Goal: Information Seeking & Learning: Learn about a topic

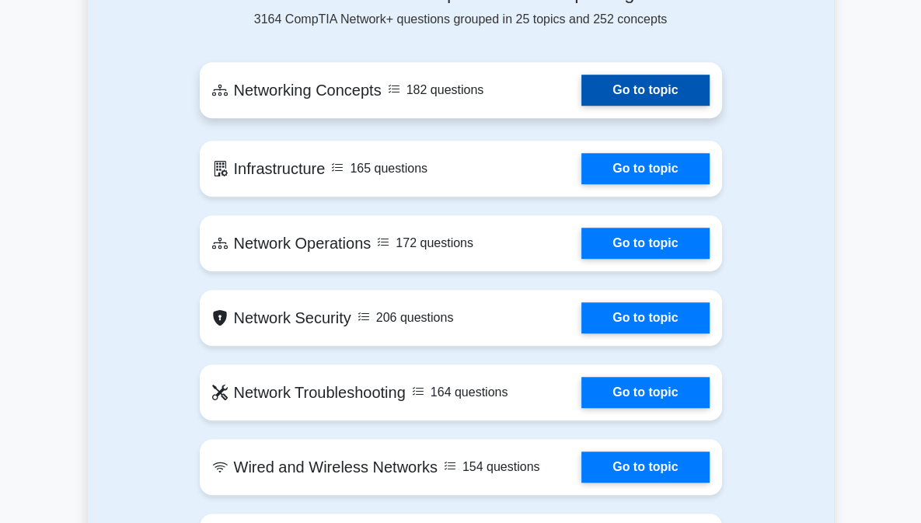
click at [681, 92] on link "Go to topic" at bounding box center [644, 90] width 127 height 31
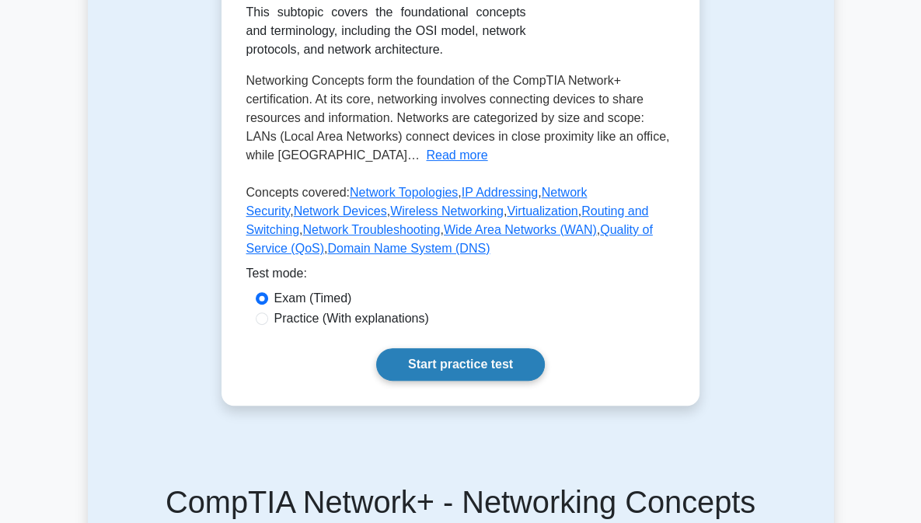
scroll to position [332, 0]
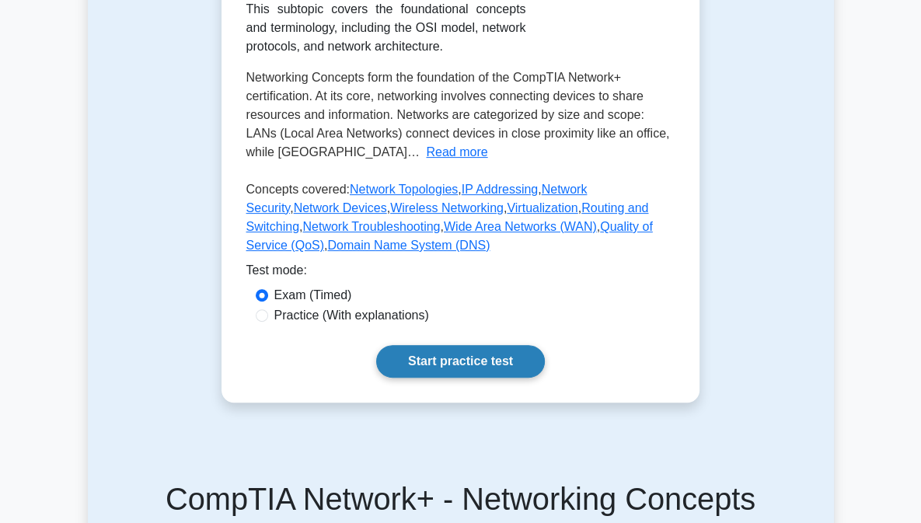
click at [475, 345] on link "Start practice test" at bounding box center [460, 361] width 169 height 33
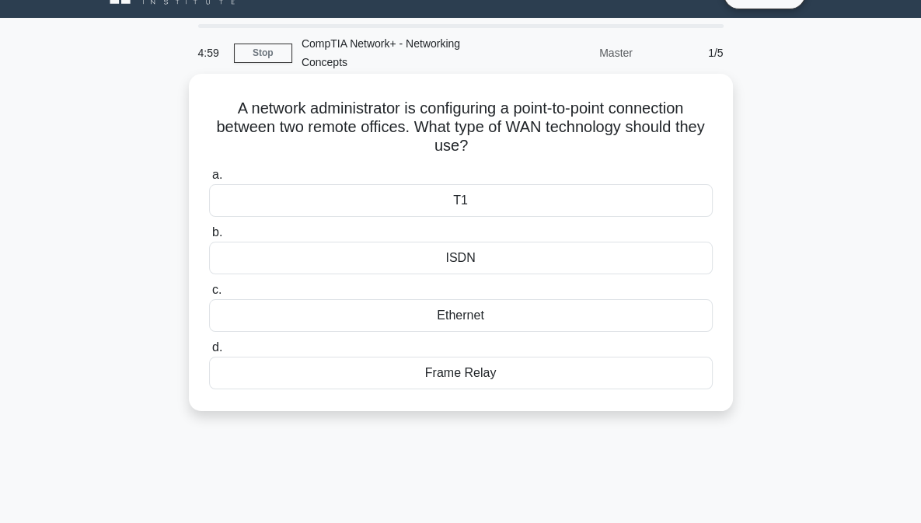
scroll to position [33, 0]
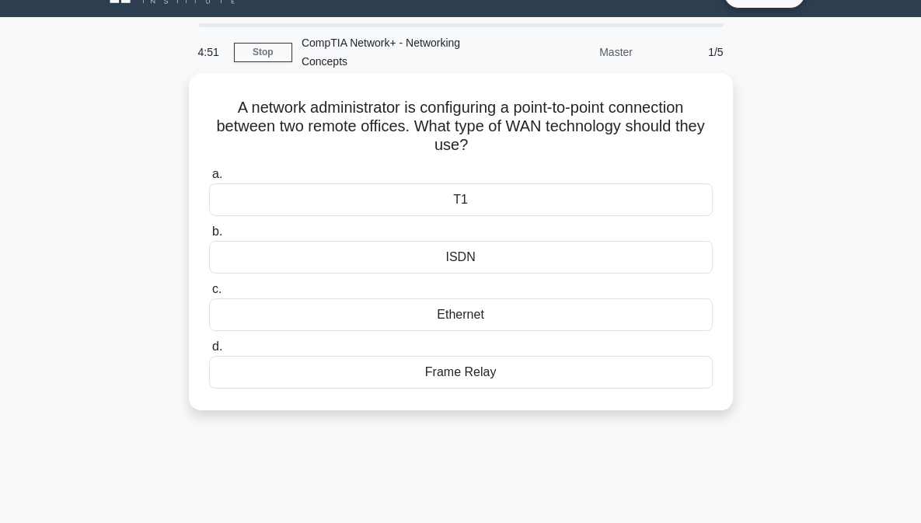
click at [473, 311] on div "Ethernet" at bounding box center [460, 314] width 503 height 33
click at [209, 294] on input "c. Ethernet" at bounding box center [209, 289] width 0 height 10
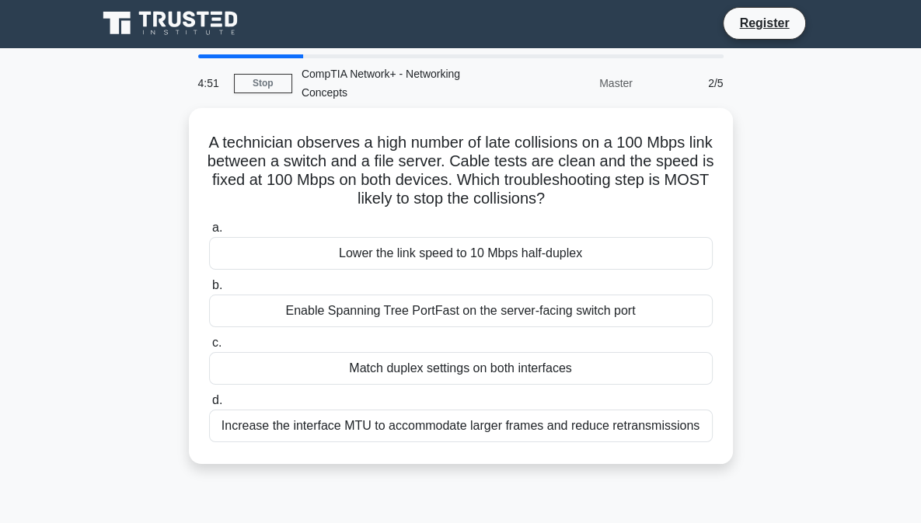
scroll to position [0, 0]
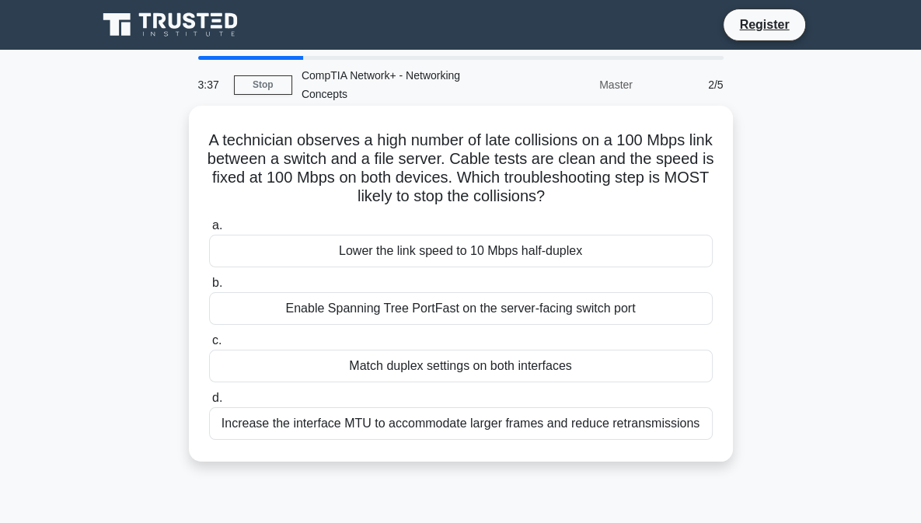
click at [418, 259] on div "Lower the link speed to 10 Mbps half-duplex" at bounding box center [460, 251] width 503 height 33
click at [209, 231] on input "a. Lower the link speed to 10 Mbps half-duplex" at bounding box center [209, 226] width 0 height 10
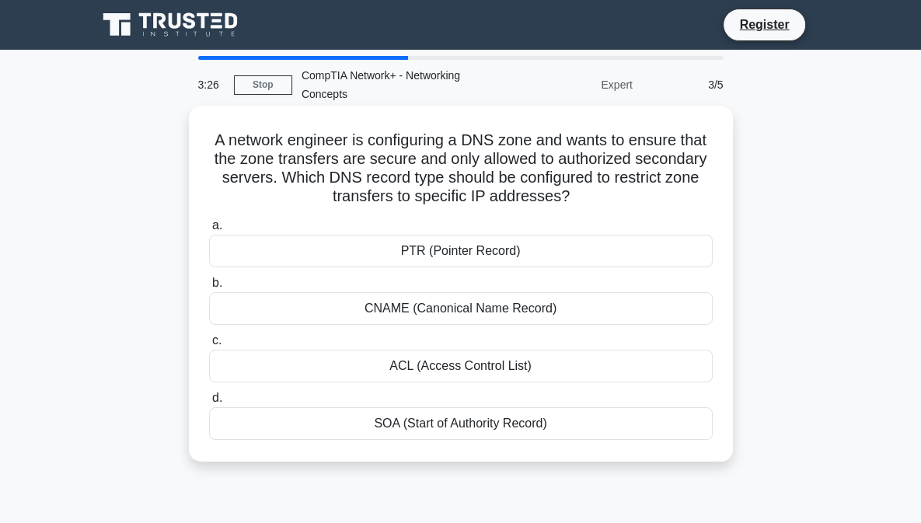
click at [458, 367] on div "ACL (Access Control List)" at bounding box center [460, 366] width 503 height 33
click at [209, 346] on input "c. ACL (Access Control List)" at bounding box center [209, 341] width 0 height 10
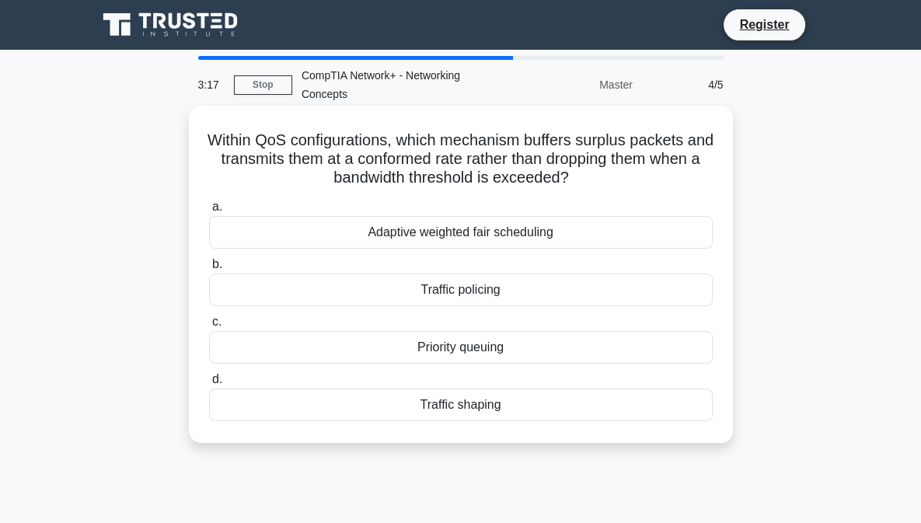
click at [491, 392] on div "Traffic shaping" at bounding box center [460, 404] width 503 height 33
click at [209, 385] on input "d. Traffic shaping" at bounding box center [209, 379] width 0 height 10
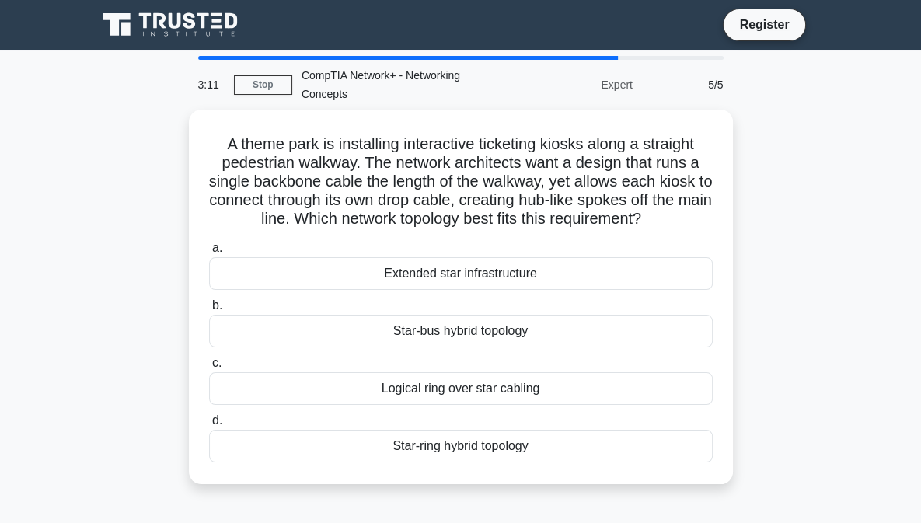
drag, startPoint x: 630, startPoint y: 87, endPoint x: 583, endPoint y: 89, distance: 46.7
click at [583, 89] on div "Expert" at bounding box center [574, 84] width 136 height 31
click at [261, 88] on link "Stop" at bounding box center [263, 84] width 58 height 19
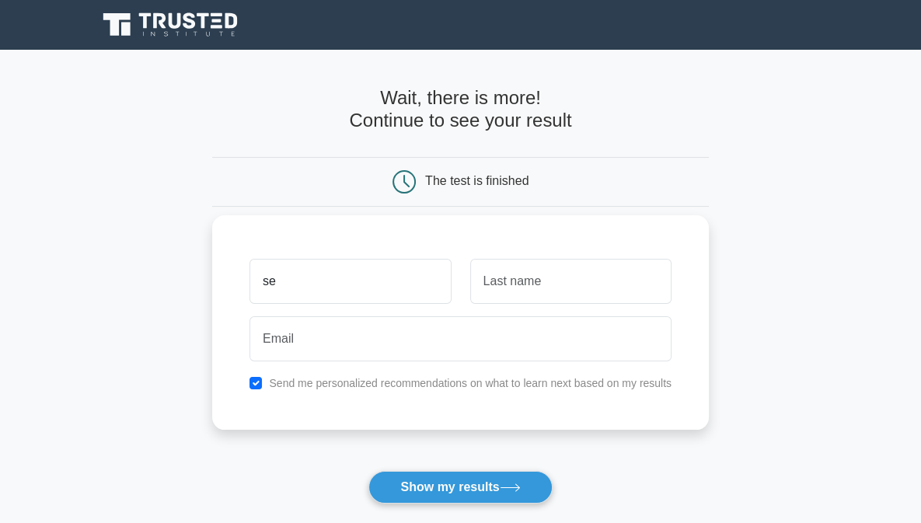
type input "seif"
click at [539, 294] on input "text" at bounding box center [570, 281] width 201 height 45
type input "ezz"
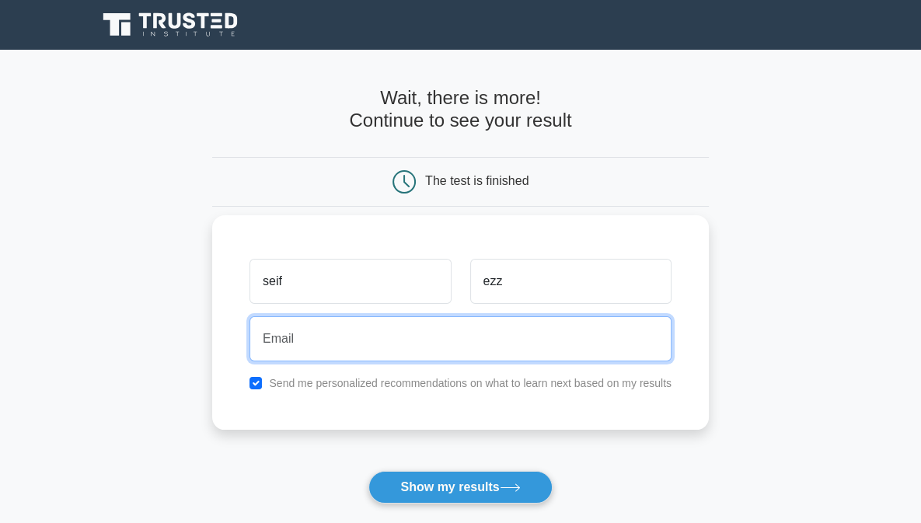
click at [478, 347] on input "email" at bounding box center [460, 338] width 422 height 45
type input "seifezz235@gmail.com"
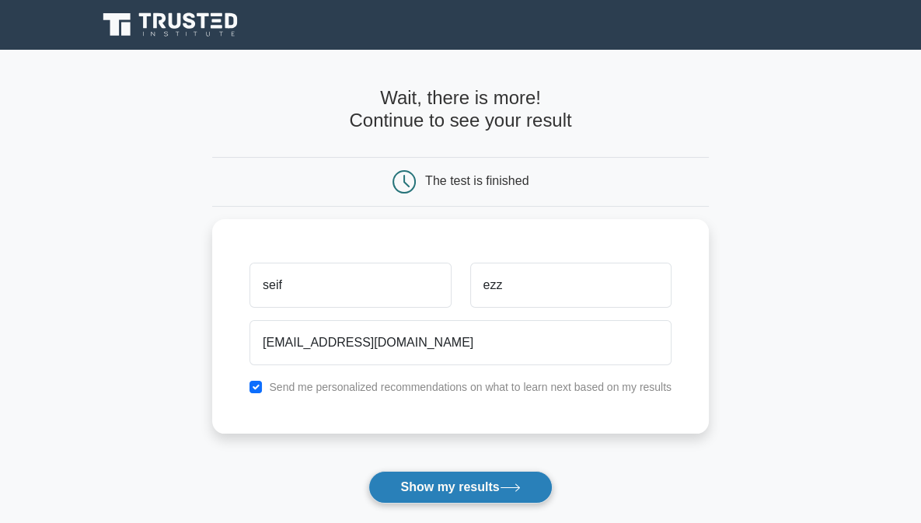
click at [446, 480] on button "Show my results" at bounding box center [459, 487] width 183 height 33
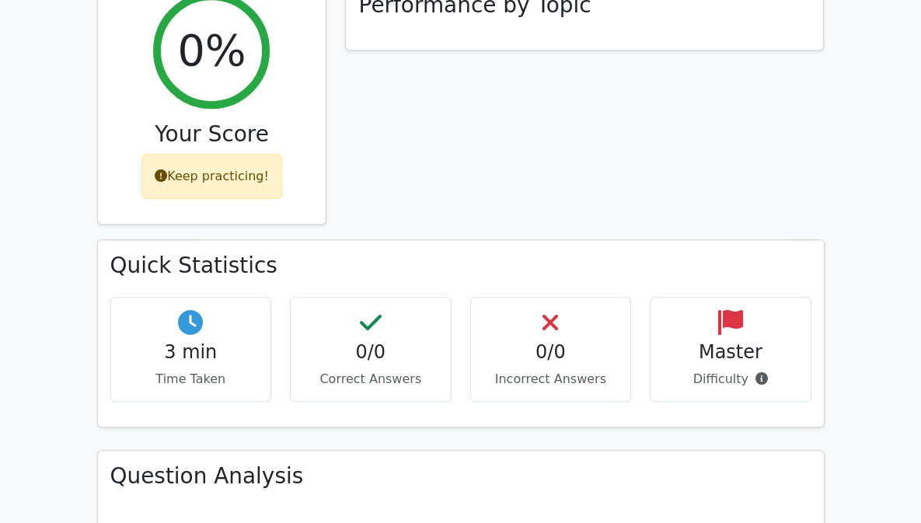
scroll to position [639, 0]
click at [161, 342] on h4 "3 min" at bounding box center [191, 353] width 135 height 23
click at [798, 371] on p "Difficulty" at bounding box center [730, 380] width 135 height 19
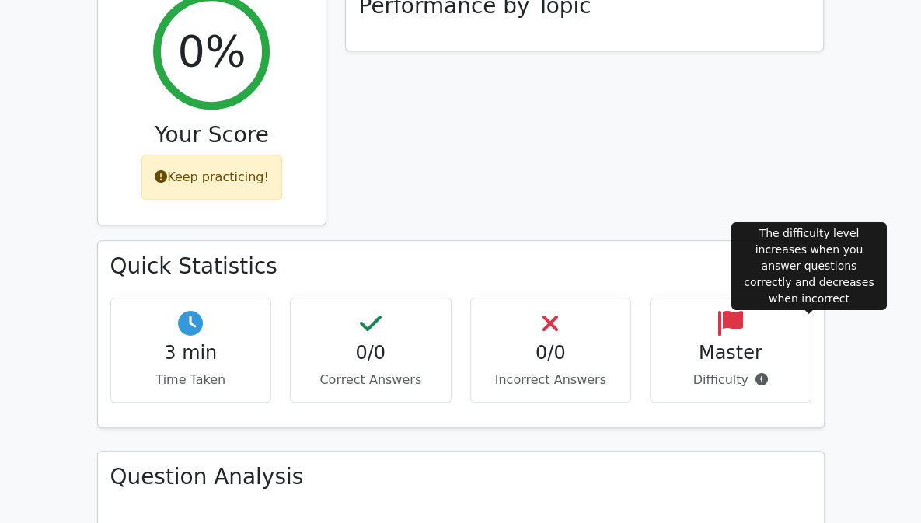
click at [768, 373] on icon at bounding box center [761, 379] width 12 height 12
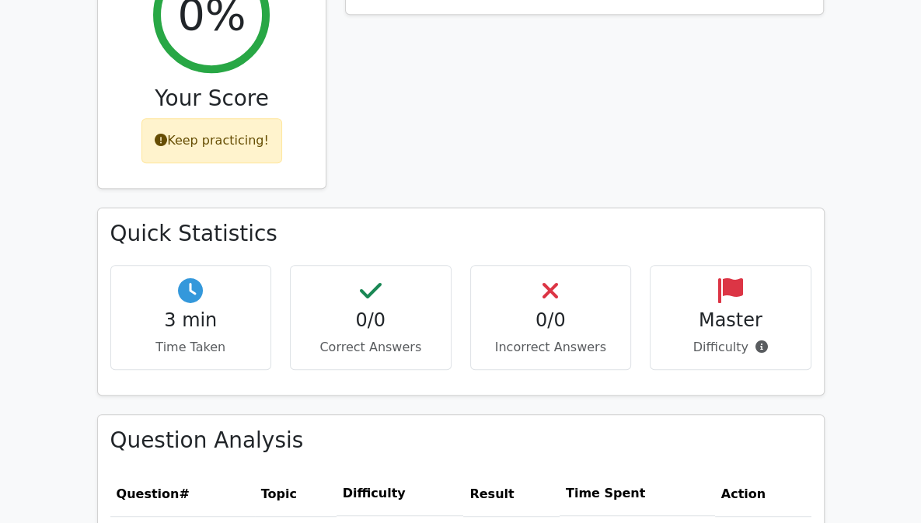
scroll to position [675, 0]
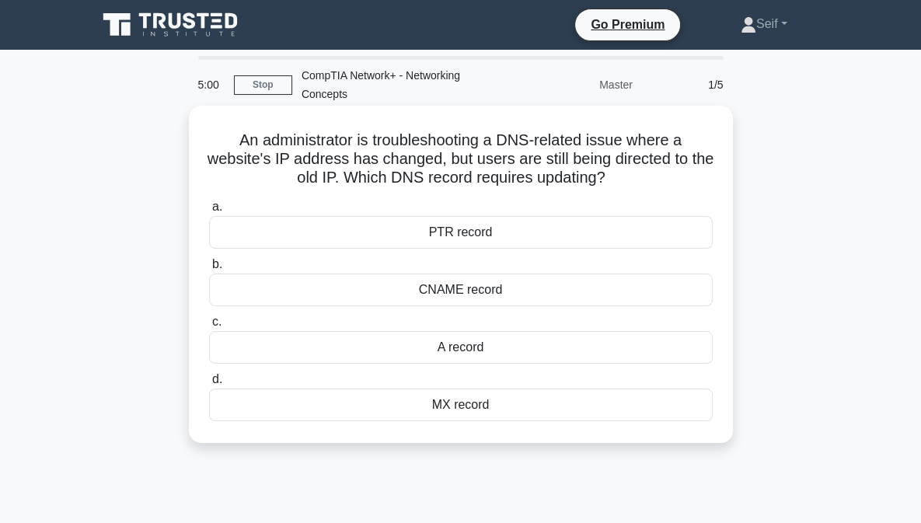
scroll to position [34, 0]
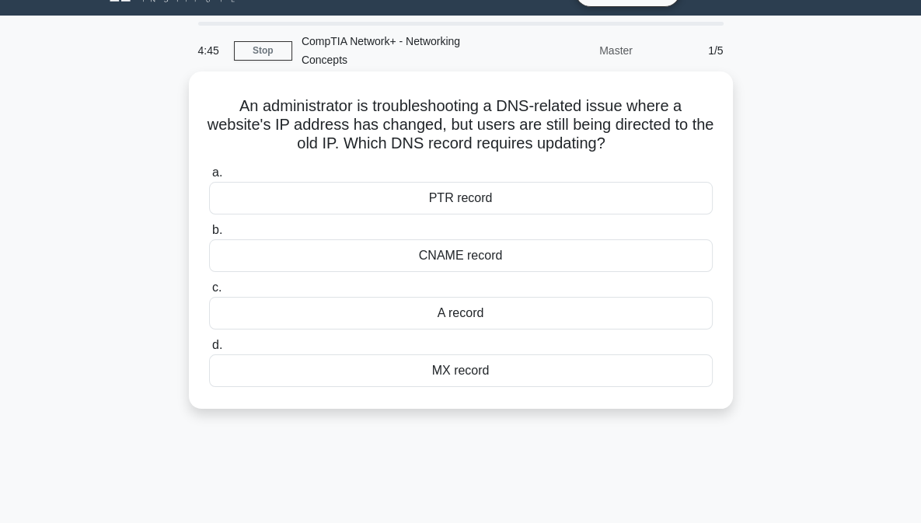
click at [479, 312] on div "A record" at bounding box center [460, 313] width 503 height 33
click at [209, 293] on input "c. A record" at bounding box center [209, 288] width 0 height 10
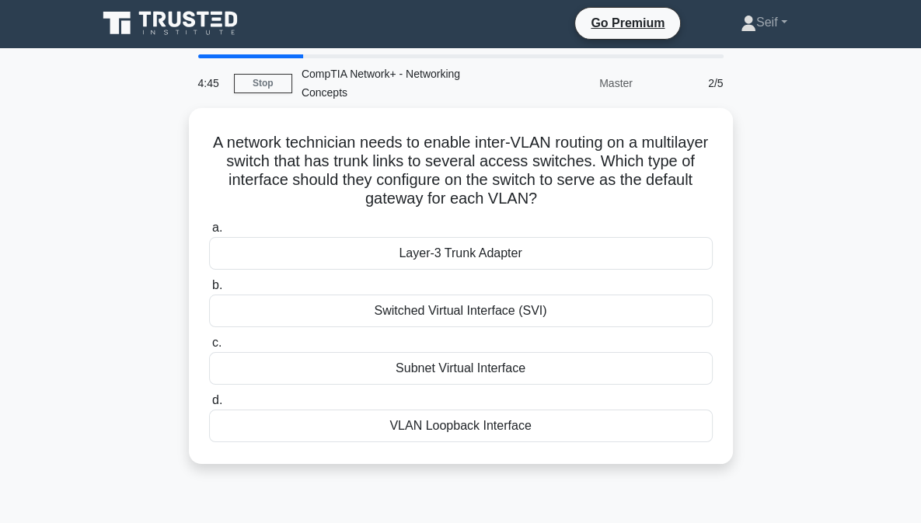
scroll to position [0, 0]
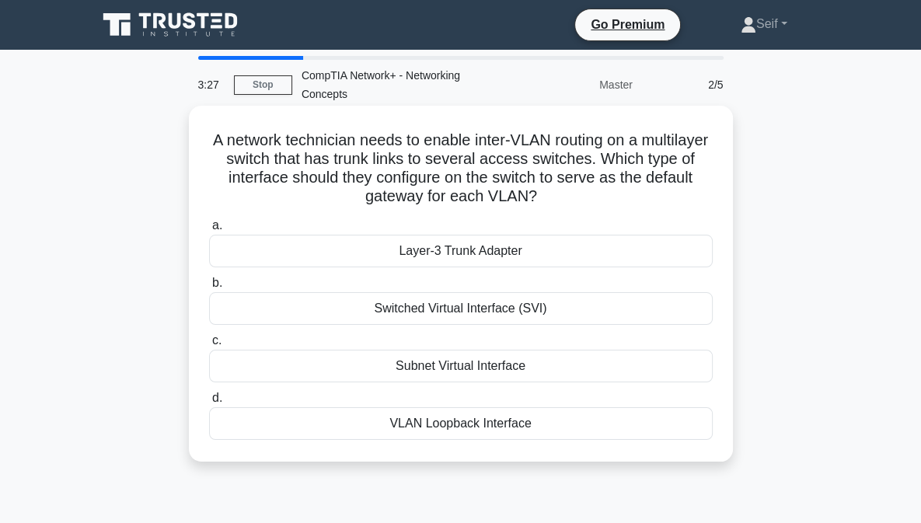
click at [460, 312] on div "Switched Virtual Interface (SVI)" at bounding box center [460, 308] width 503 height 33
click at [209, 288] on input "b. Switched Virtual Interface (SVI)" at bounding box center [209, 283] width 0 height 10
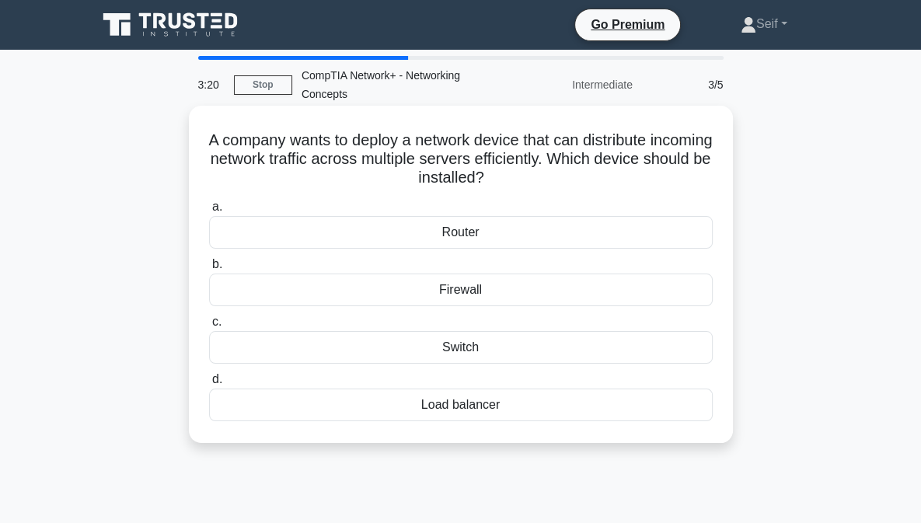
drag, startPoint x: 531, startPoint y: 448, endPoint x: 229, endPoint y: 111, distance: 452.7
click at [229, 111] on div "A company wants to deploy a network device that can distribute incoming network…" at bounding box center [461, 288] width 746 height 356
copy div "A company wants to deploy a network device that can distribute incoming network…"
click at [489, 117] on div "A company wants to deploy a network device that can distribute incoming network…" at bounding box center [460, 274] width 531 height 325
click at [446, 409] on div "Load balancer" at bounding box center [460, 404] width 503 height 33
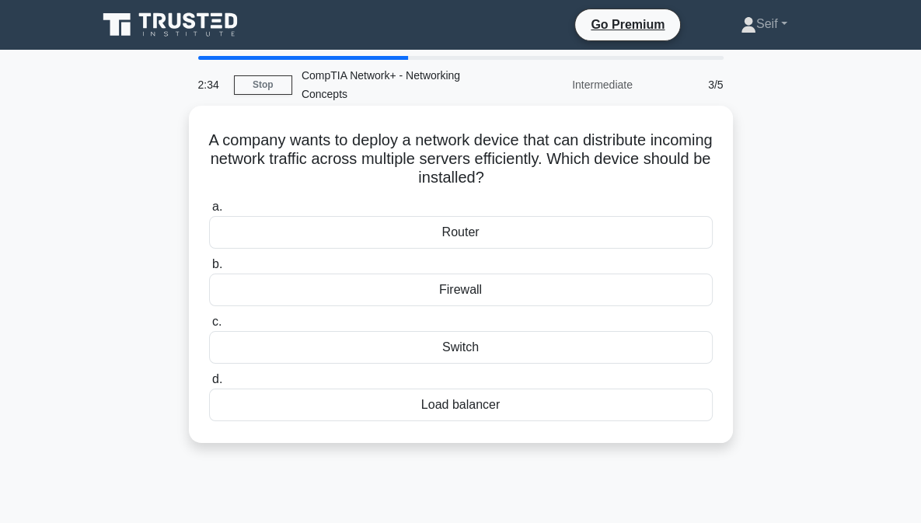
click at [209, 385] on input "d. Load balancer" at bounding box center [209, 379] width 0 height 10
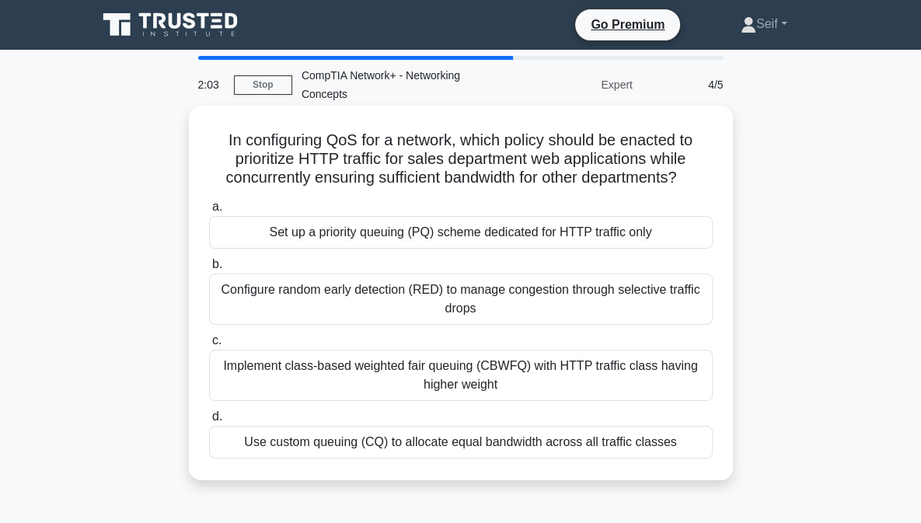
drag, startPoint x: 705, startPoint y: 444, endPoint x: 207, endPoint y: 122, distance: 592.8
click at [207, 122] on div "In configuring QoS for a network, which policy should be enacted to prioritize …" at bounding box center [460, 293] width 531 height 362
copy div "In configuring QoS for a network, which policy should be enacted to prioritize …"
click at [455, 346] on label "c. Implement class-based weighted fair queuing (CBWFQ) with HTTP traffic class …" at bounding box center [460, 366] width 503 height 70
click at [209, 346] on input "c. Implement class-based weighted fair queuing (CBWFQ) with HTTP traffic class …" at bounding box center [209, 341] width 0 height 10
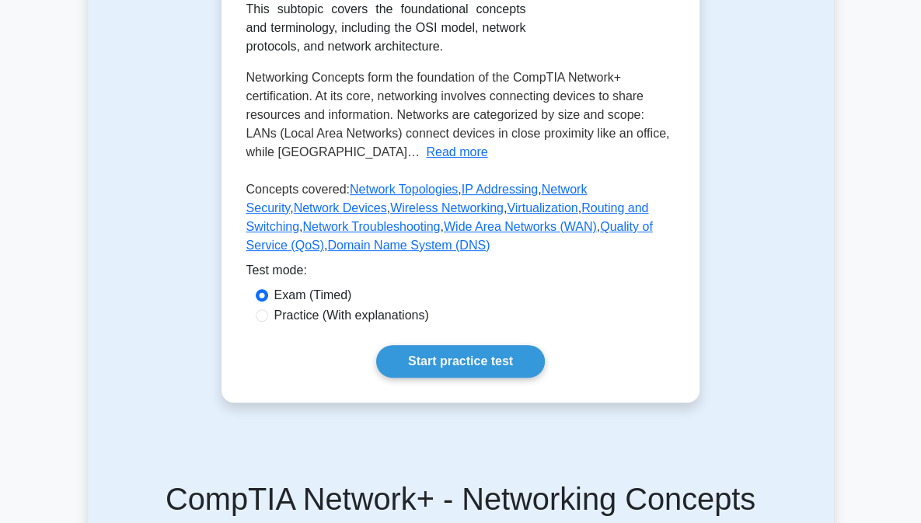
click at [291, 306] on label "Practice (With explanations)" at bounding box center [351, 315] width 155 height 19
click at [268, 309] on input "Practice (With explanations)" at bounding box center [262, 315] width 12 height 12
radio input "true"
click at [471, 345] on link "Start practice test" at bounding box center [460, 361] width 169 height 33
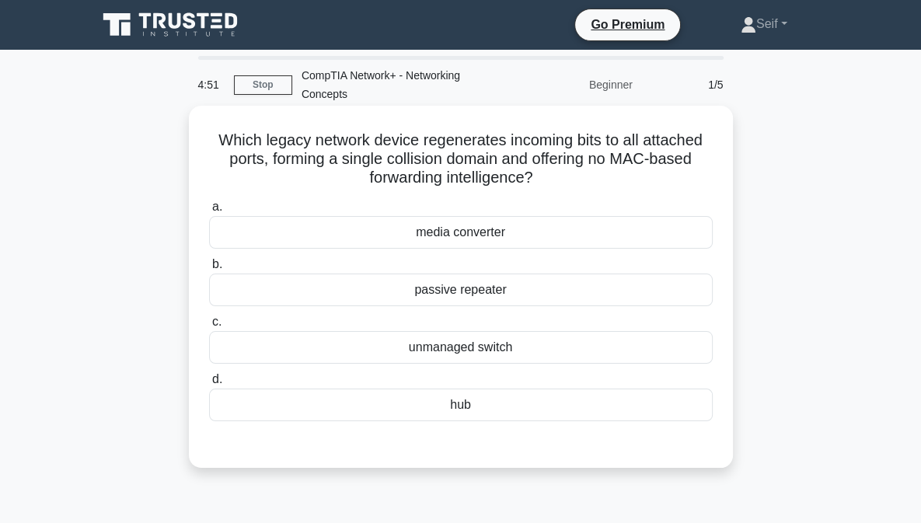
click at [483, 405] on div "hub" at bounding box center [460, 404] width 503 height 33
click at [209, 385] on input "d. hub" at bounding box center [209, 379] width 0 height 10
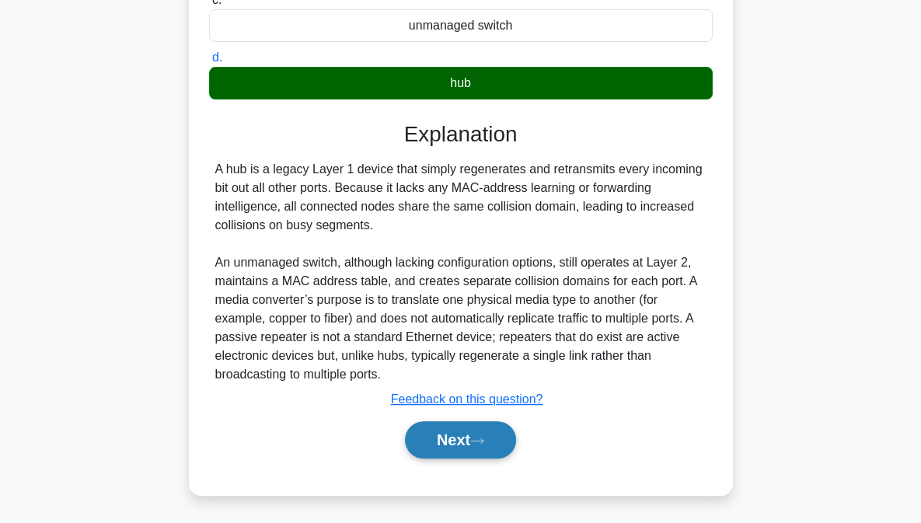
click at [472, 453] on button "Next" at bounding box center [460, 439] width 111 height 37
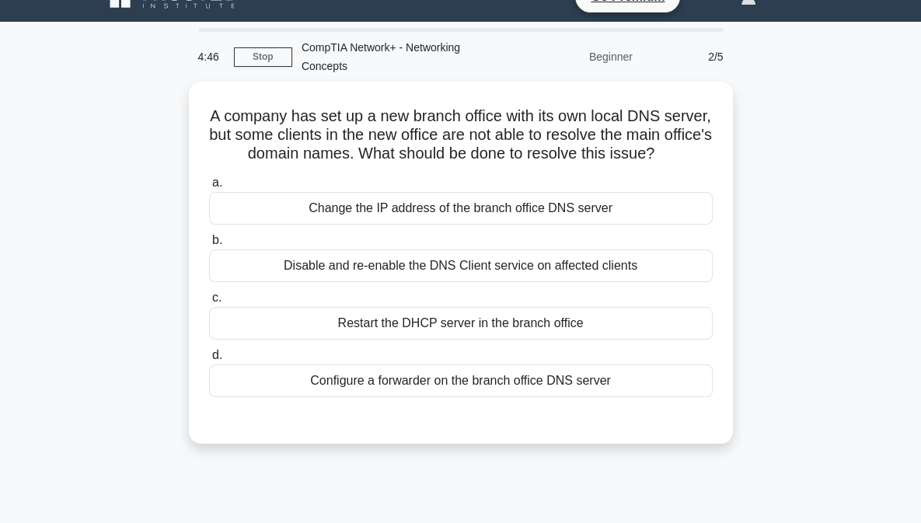
scroll to position [27, 0]
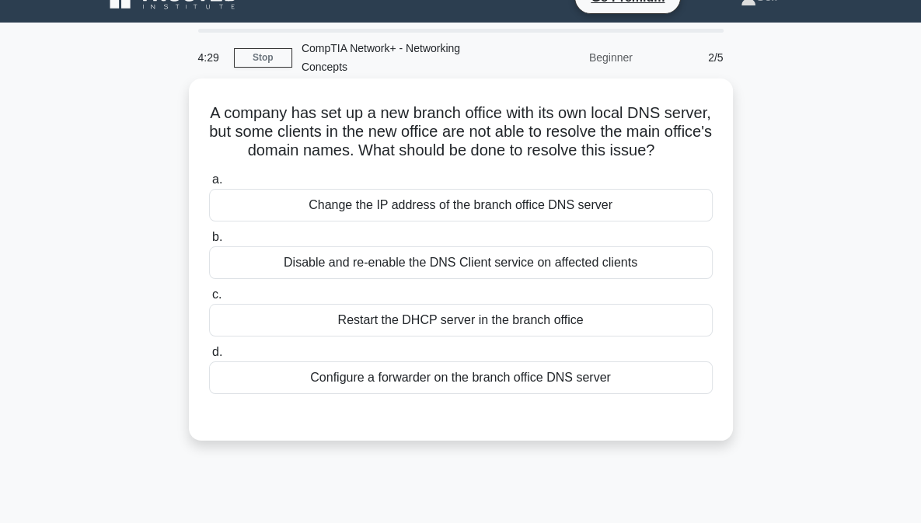
click at [465, 272] on div "Disable and re-enable the DNS Client service on affected clients" at bounding box center [460, 262] width 503 height 33
click at [209, 242] on input "b. Disable and re-enable the DNS Client service on affected clients" at bounding box center [209, 237] width 0 height 10
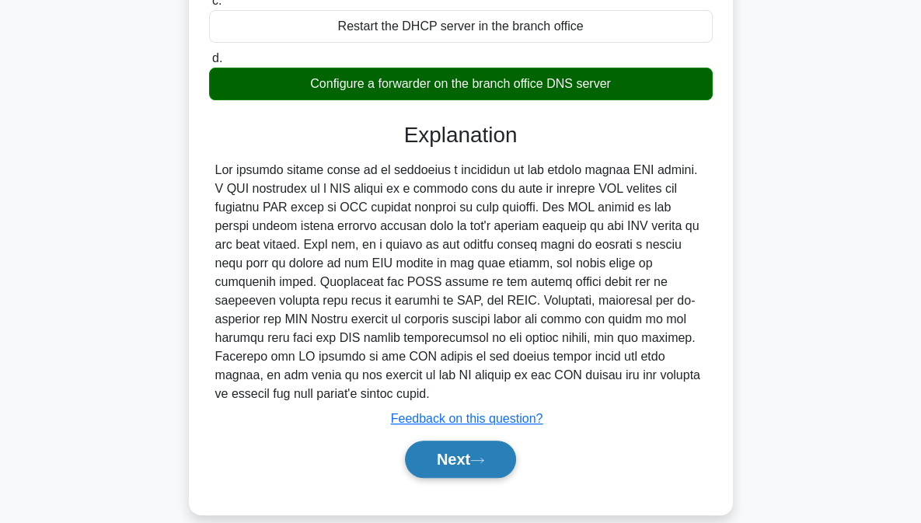
click at [461, 458] on button "Next" at bounding box center [460, 458] width 111 height 37
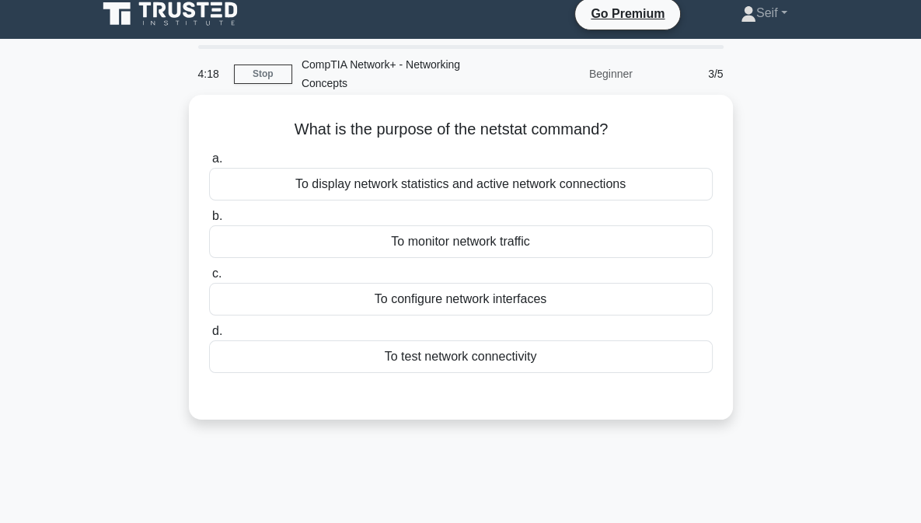
scroll to position [9, 0]
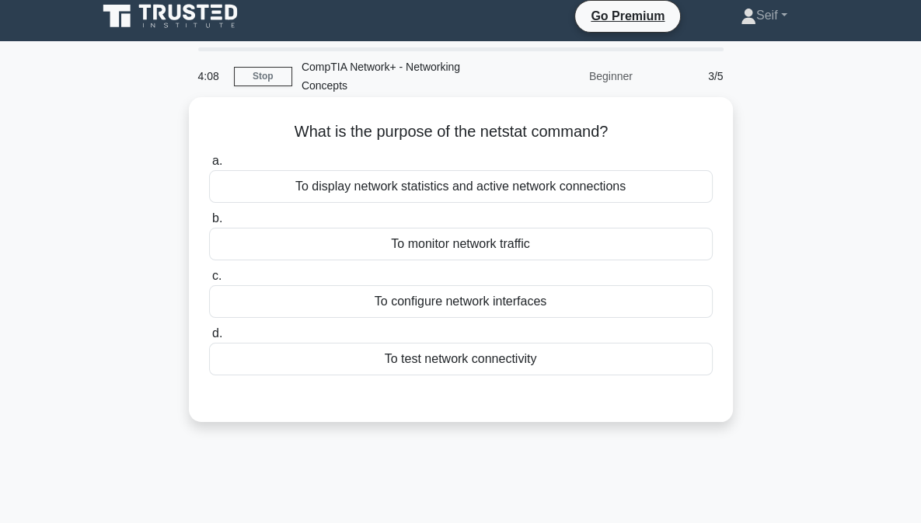
click at [484, 248] on div "To monitor network traffic" at bounding box center [460, 244] width 503 height 33
click at [209, 224] on input "b. To monitor network traffic" at bounding box center [209, 219] width 0 height 10
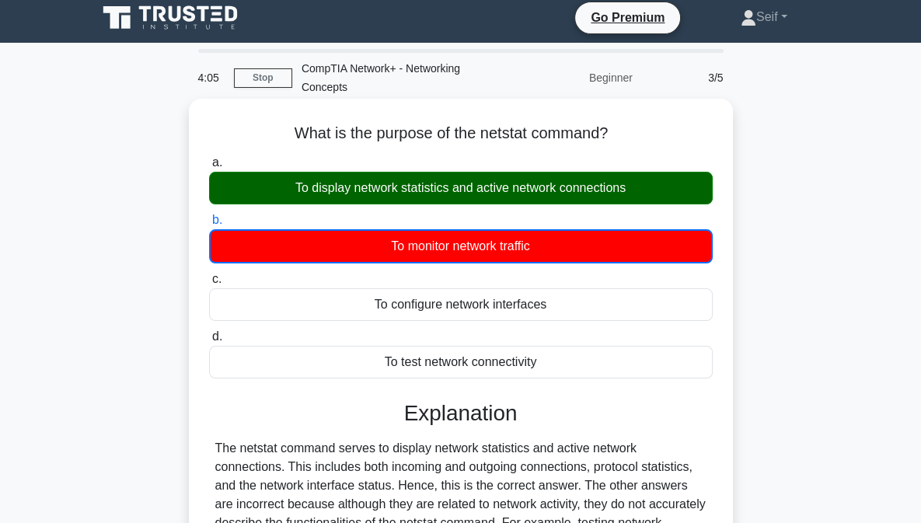
scroll to position [5, 0]
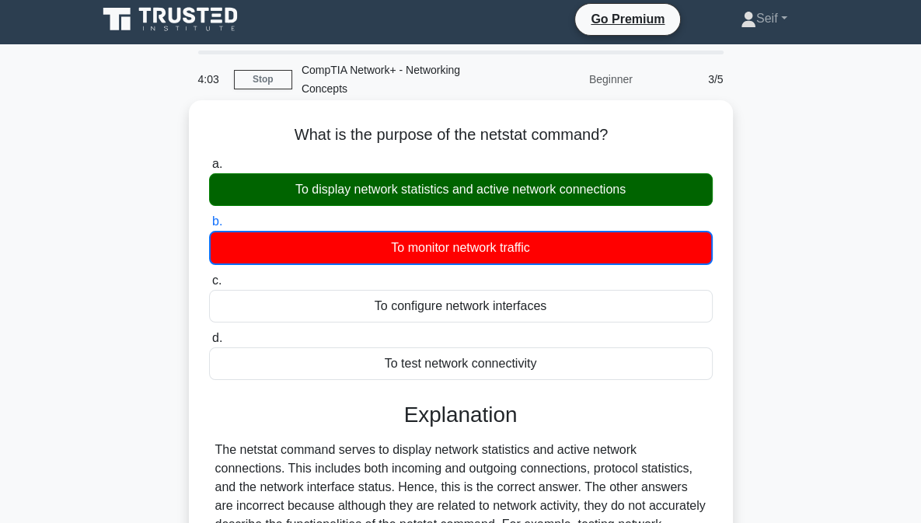
drag, startPoint x: 548, startPoint y: 367, endPoint x: 268, endPoint y: 124, distance: 371.2
click at [268, 124] on div "What is the purpose of the netstat command? .spinner_0XTQ{transform-origin:cent…" at bounding box center [460, 409] width 531 height 607
copy div "What is the purpose of the netstat command? .spinner_0XTQ{transform-origin:cent…"
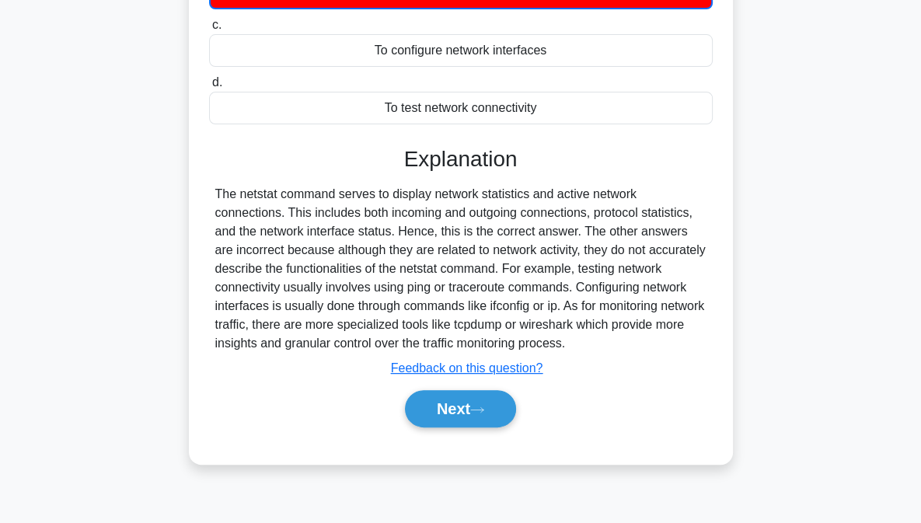
scroll to position [316, 0]
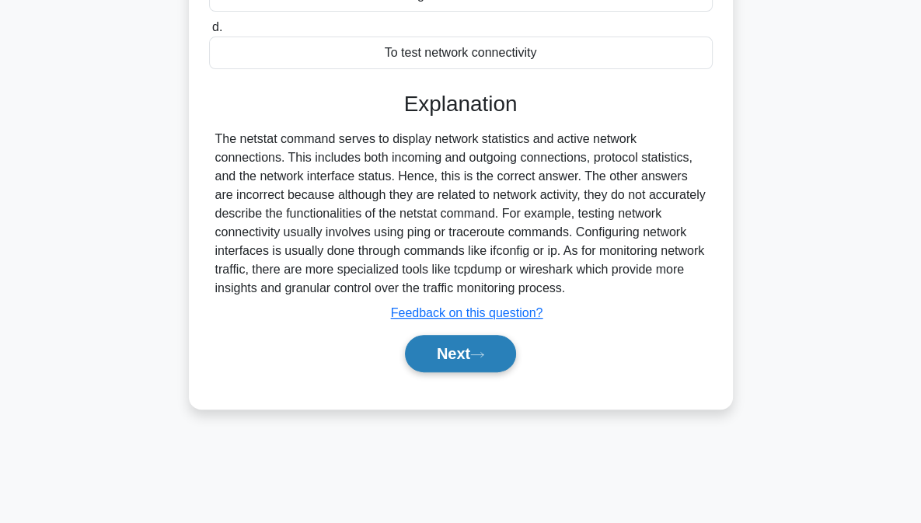
click at [494, 347] on button "Next" at bounding box center [460, 353] width 111 height 37
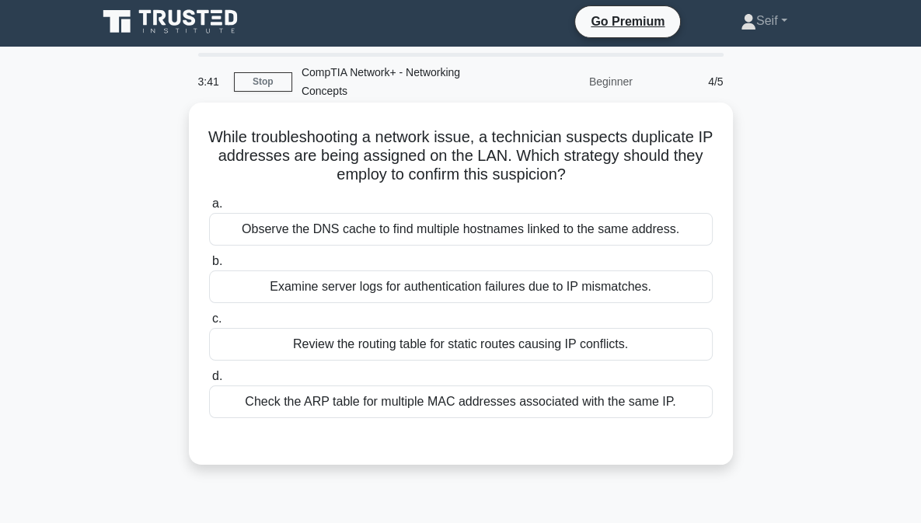
scroll to position [2, 0]
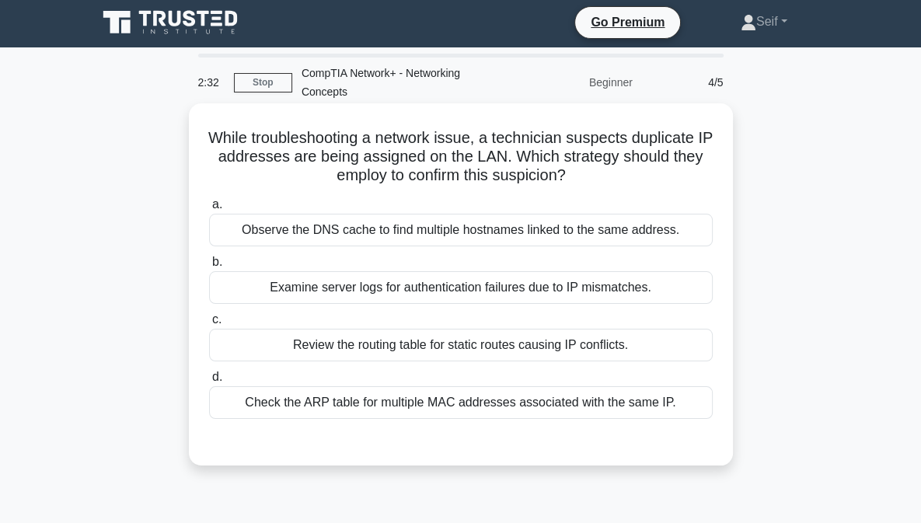
click at [456, 287] on div "Examine server logs for authentication failures due to IP mismatches." at bounding box center [460, 287] width 503 height 33
click at [209, 267] on input "b. Examine server logs for authentication failures due to IP mismatches." at bounding box center [209, 262] width 0 height 10
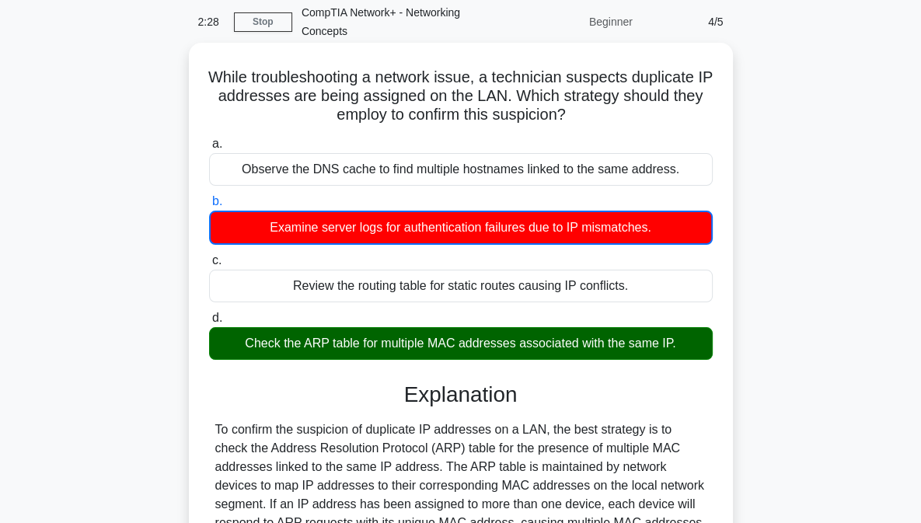
scroll to position [58, 0]
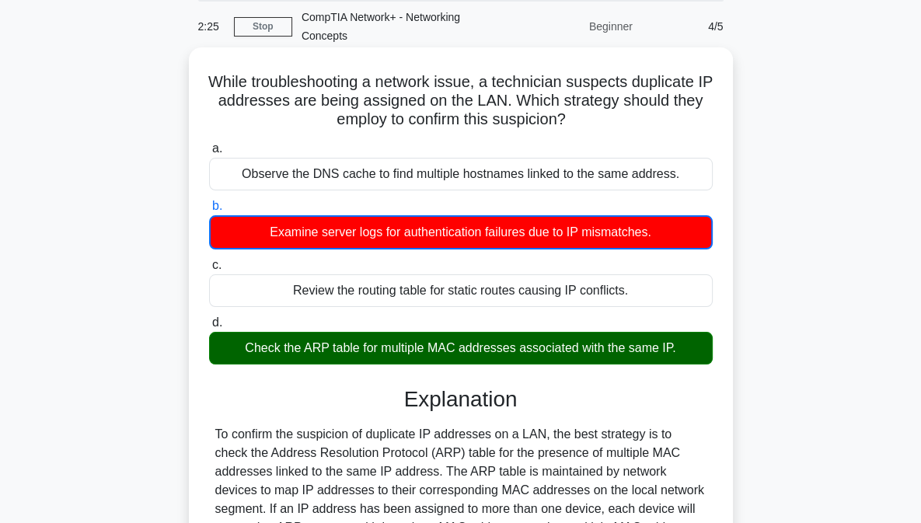
drag, startPoint x: 674, startPoint y: 348, endPoint x: 256, endPoint y: 132, distance: 471.1
click at [256, 132] on div "While troubleshooting a network issue, a technician suspects duplicate IP addre…" at bounding box center [460, 478] width 531 height 849
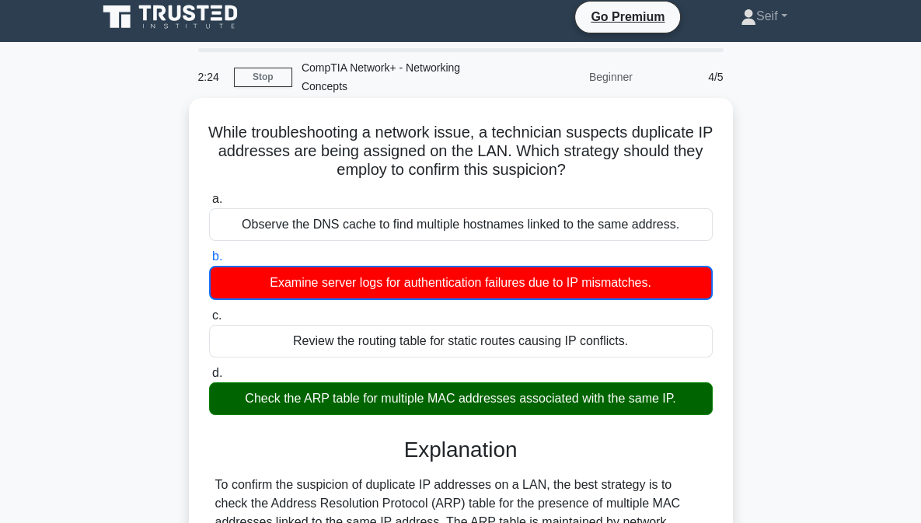
scroll to position [0, 0]
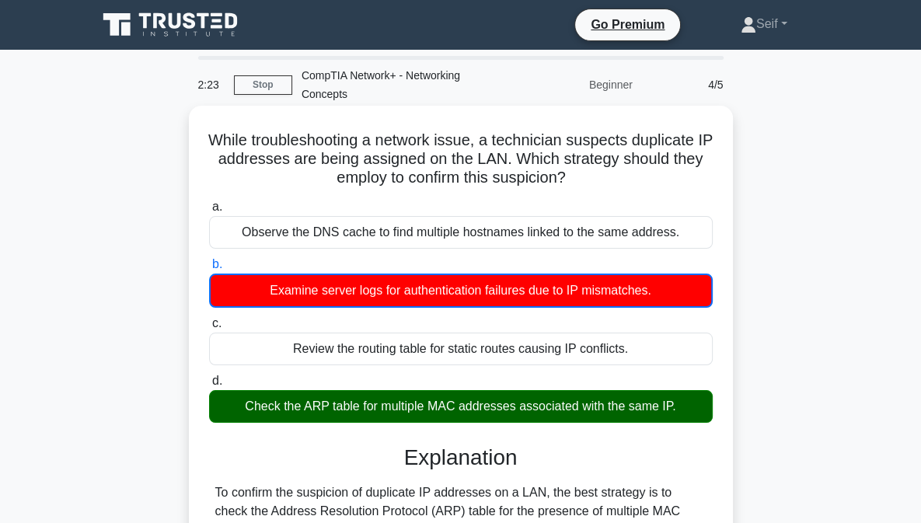
click at [471, 298] on div "Examine server logs for authentication failures due to IP mismatches." at bounding box center [460, 290] width 503 height 34
click at [209, 270] on input "b. Examine server logs for authentication failures due to IP mismatches." at bounding box center [209, 264] width 0 height 10
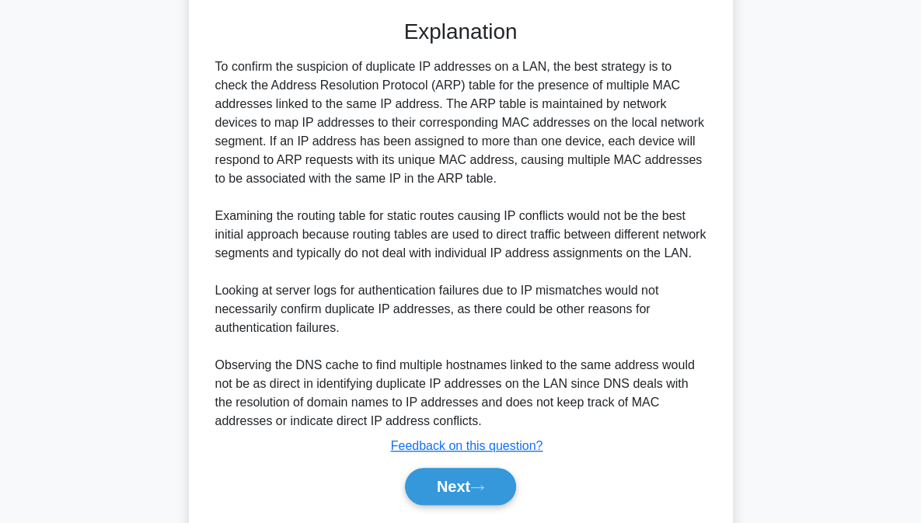
scroll to position [492, 0]
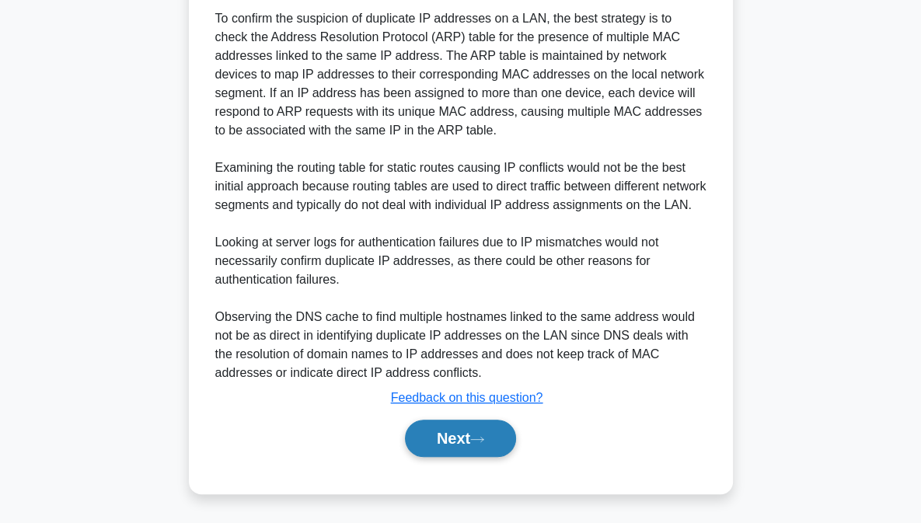
click at [468, 441] on button "Next" at bounding box center [460, 437] width 111 height 37
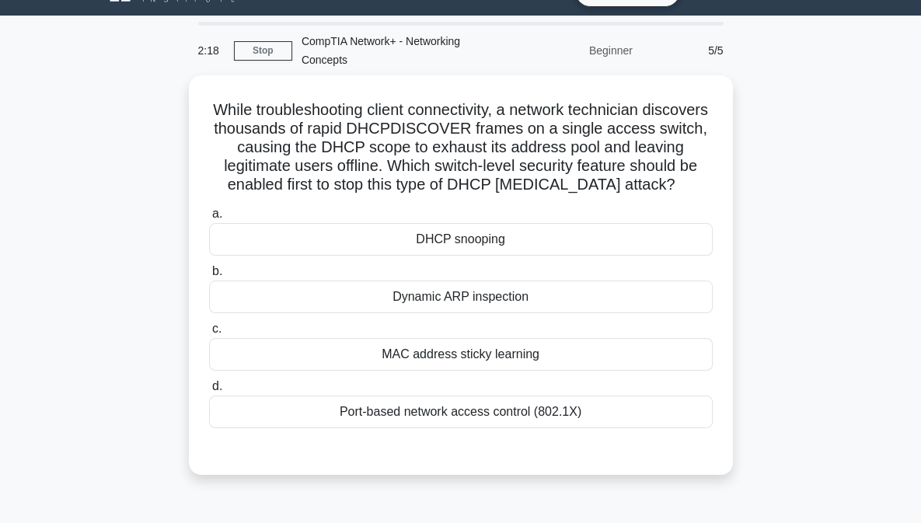
scroll to position [33, 0]
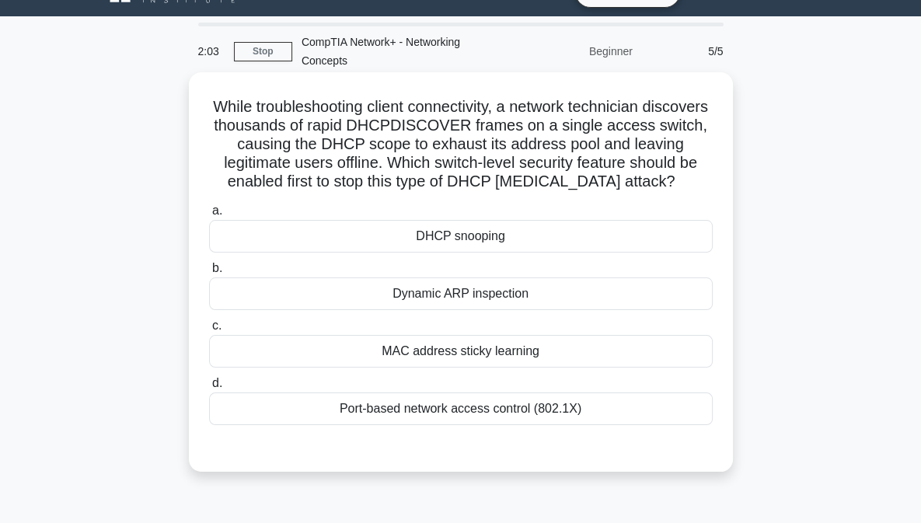
click at [489, 248] on div "DHCP snooping" at bounding box center [460, 236] width 503 height 33
click at [209, 216] on input "a. DHCP snooping" at bounding box center [209, 211] width 0 height 10
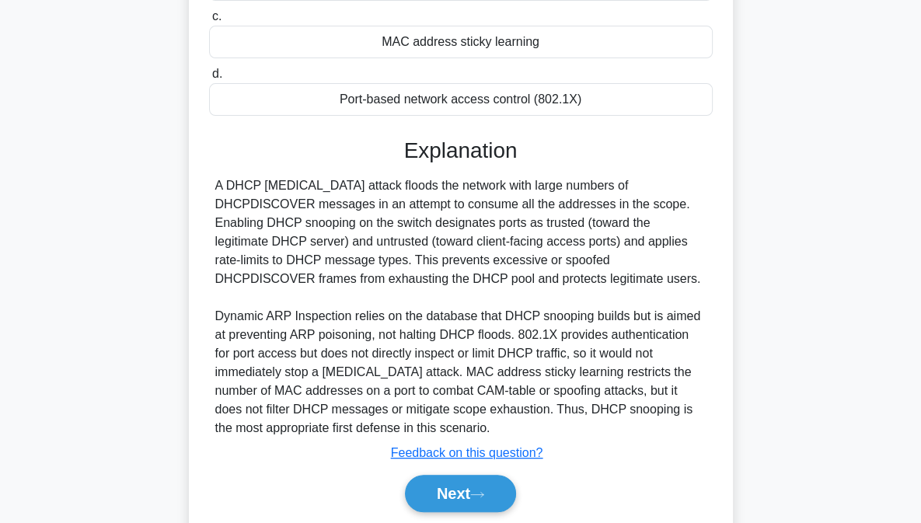
scroll to position [345, 0]
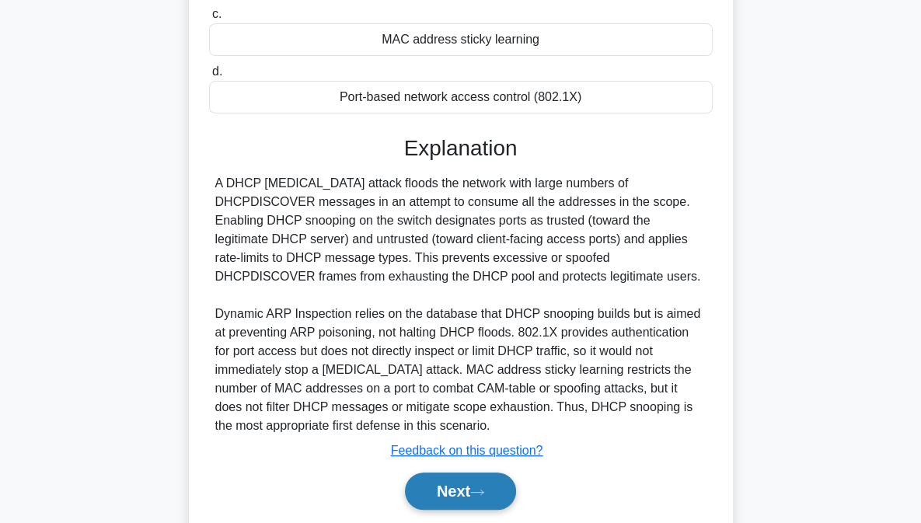
click at [477, 482] on button "Next" at bounding box center [460, 490] width 111 height 37
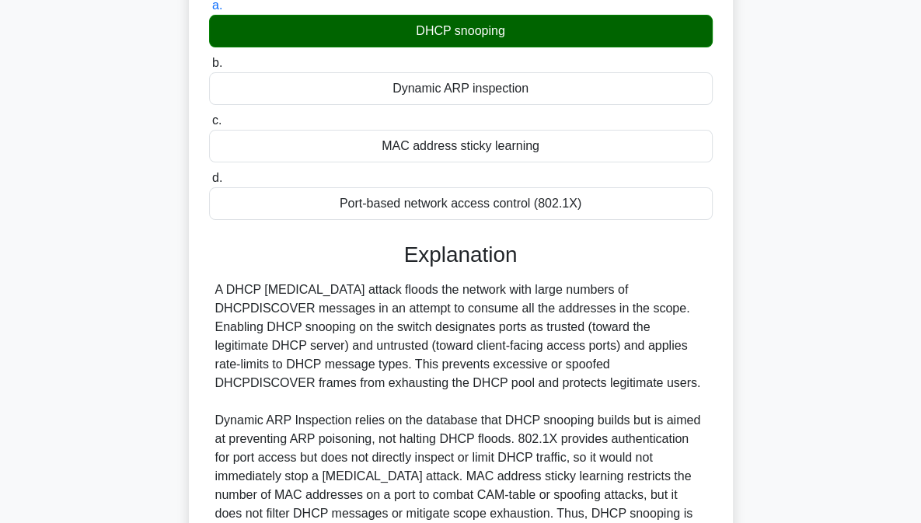
scroll to position [236, 0]
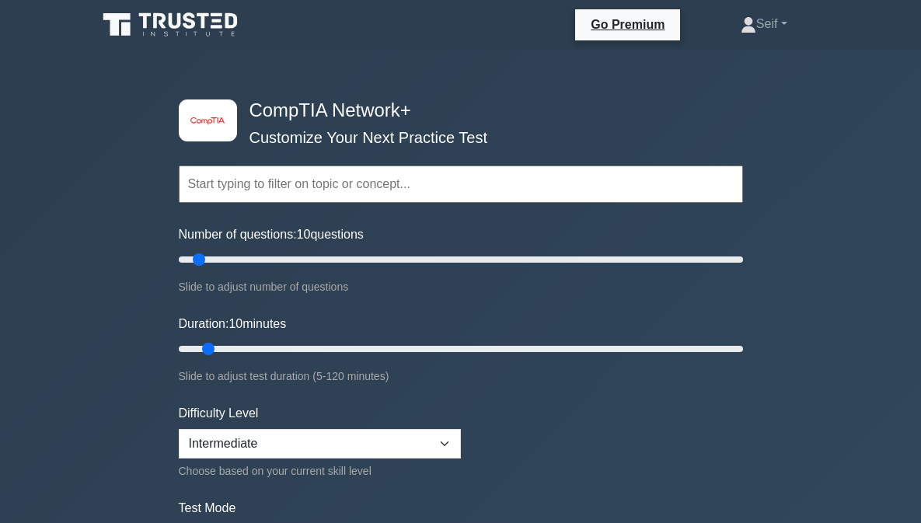
select select "intermediate"
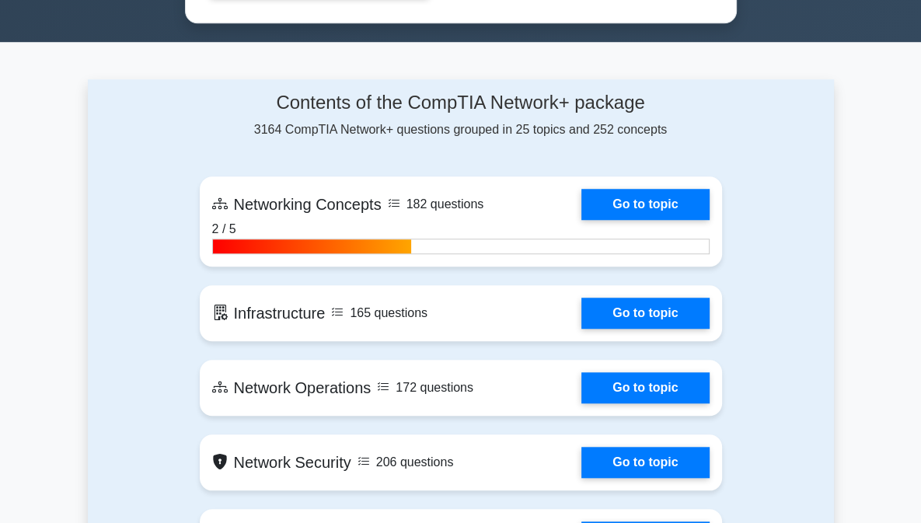
scroll to position [949, 0]
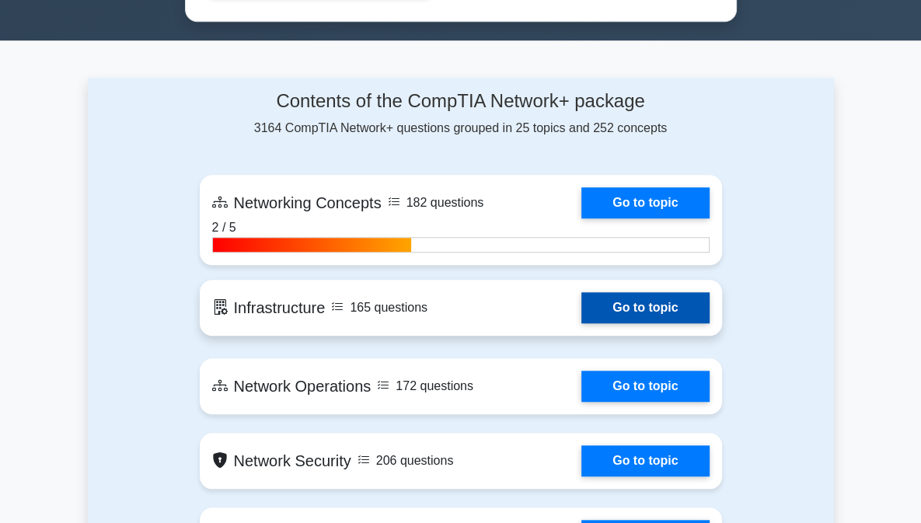
click at [663, 304] on link "Go to topic" at bounding box center [644, 307] width 127 height 31
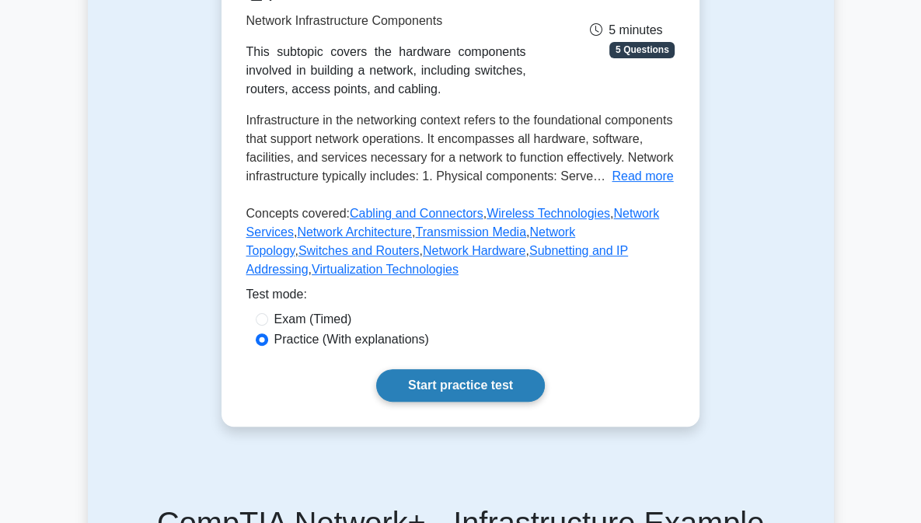
scroll to position [253, 0]
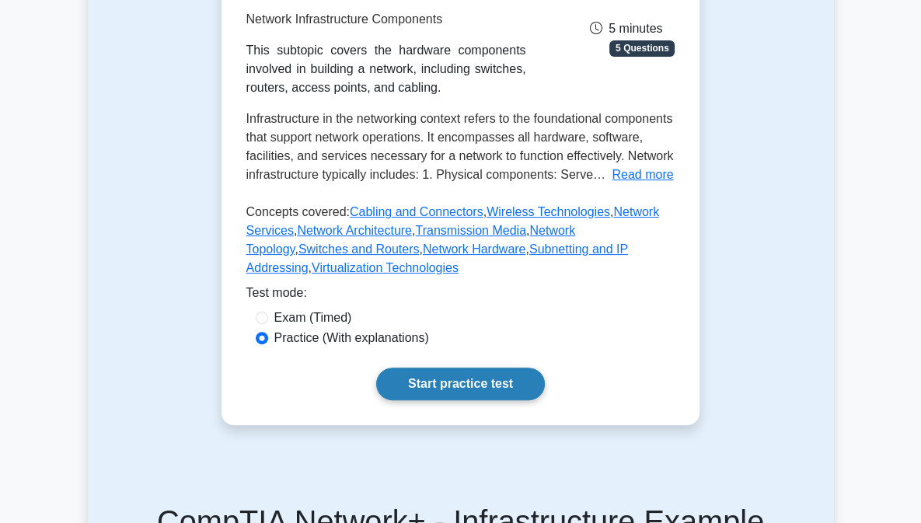
click at [495, 367] on link "Start practice test" at bounding box center [460, 383] width 169 height 33
